Goal: Navigation & Orientation: Find specific page/section

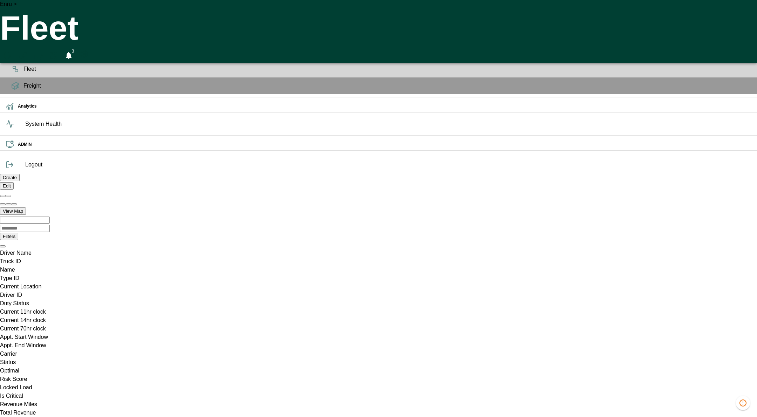
scroll to position [0, 147]
